Goal: Book appointment/travel/reservation

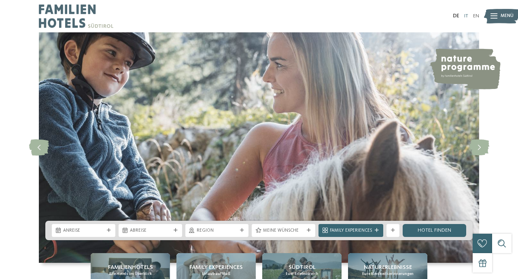
click at [466, 16] on link "IT" at bounding box center [466, 15] width 4 height 5
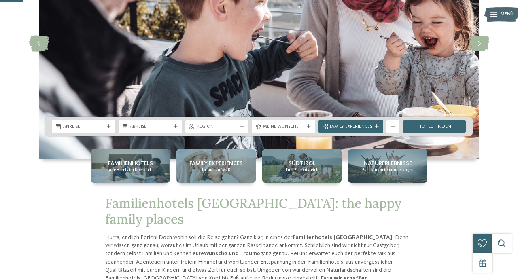
scroll to position [125, 0]
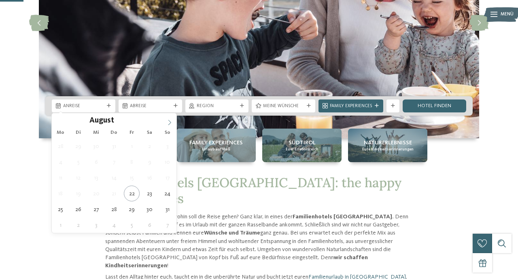
click at [167, 122] on icon at bounding box center [170, 123] width 6 height 6
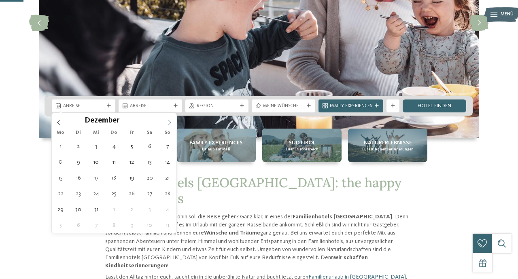
type input "****"
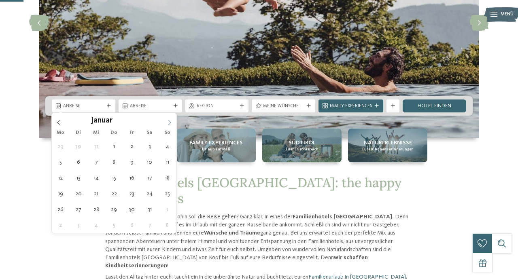
click at [167, 122] on icon at bounding box center [170, 123] width 6 height 6
type div "08.02.2026"
type input "****"
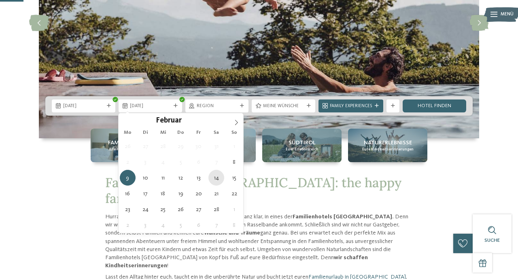
type div "14.02.2026"
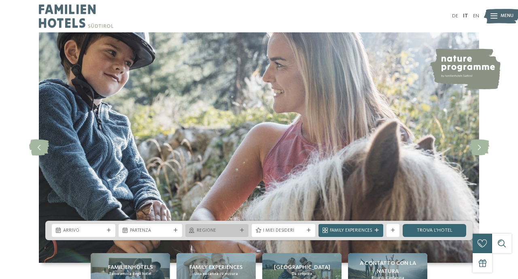
click at [242, 229] on icon at bounding box center [242, 231] width 4 height 4
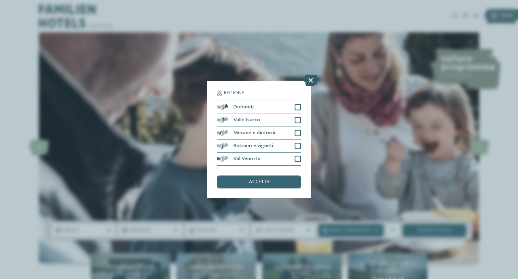
click at [311, 79] on icon at bounding box center [311, 80] width 14 height 11
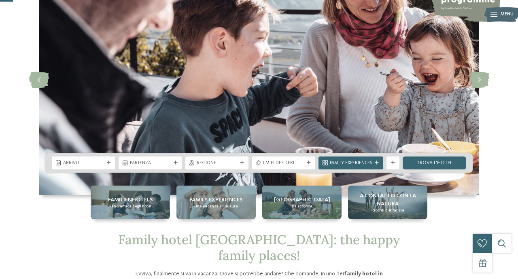
scroll to position [68, 0]
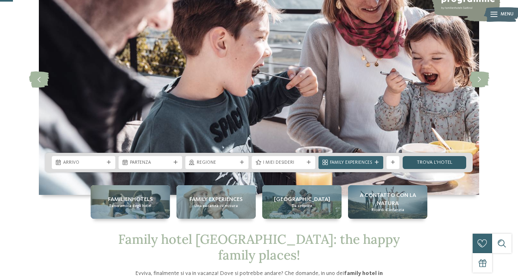
click at [427, 164] on link "trova l’hotel" at bounding box center [435, 162] width 64 height 13
